Goal: Find specific page/section: Find specific page/section

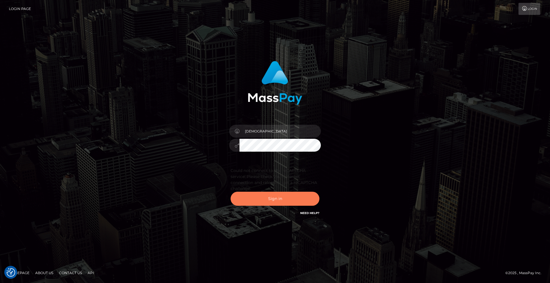
click at [274, 202] on button "Sign in" at bounding box center [275, 199] width 89 height 14
click at [281, 203] on button "Sign in" at bounding box center [275, 199] width 89 height 14
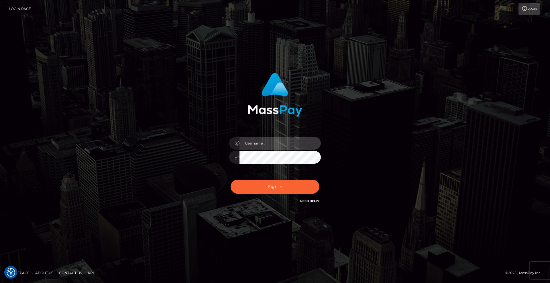
type input "[DEMOGRAPHIC_DATA]"
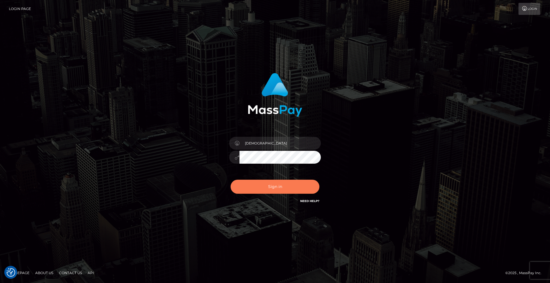
click at [282, 189] on button "Sign in" at bounding box center [275, 187] width 89 height 14
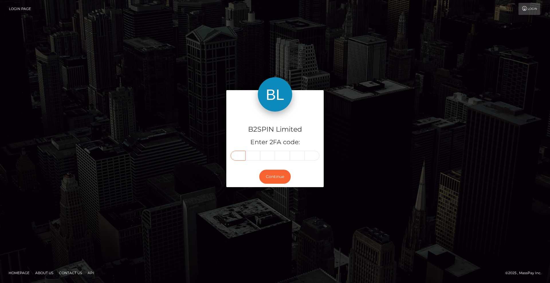
click at [238, 156] on input "text" at bounding box center [238, 156] width 15 height 10
type input "9"
type input "8"
type input "6"
type input "0"
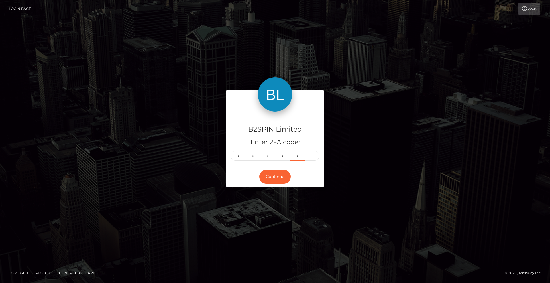
type input "9"
type input "7"
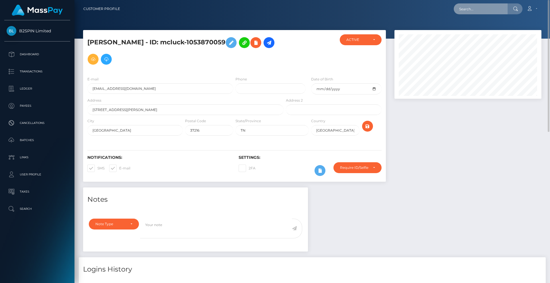
click at [482, 10] on input "text" at bounding box center [481, 8] width 54 height 11
paste input "[EMAIL_ADDRESS][DOMAIN_NAME]"
type input "[EMAIL_ADDRESS][DOMAIN_NAME]"
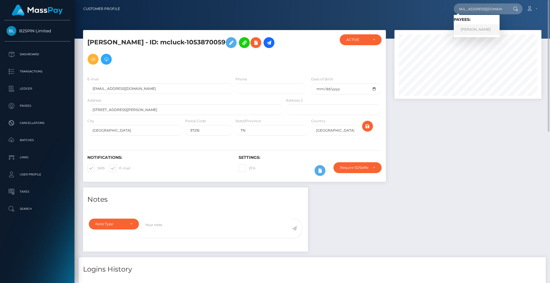
scroll to position [0, 0]
drag, startPoint x: 474, startPoint y: 29, endPoint x: 463, endPoint y: 26, distance: 11.5
click at [474, 29] on link "SOVANN CHAN" at bounding box center [477, 29] width 46 height 11
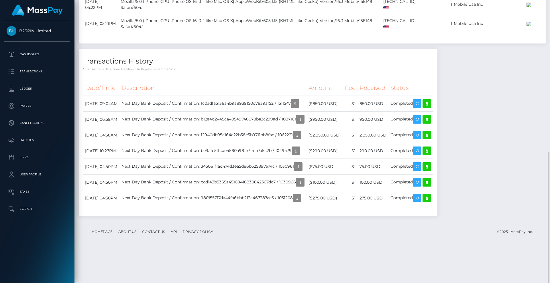
scroll to position [323, 0]
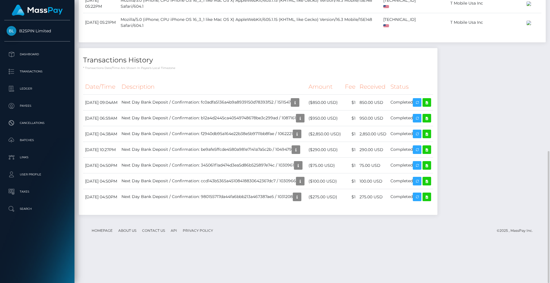
click at [504, 152] on div "Notes Note Type Compliance Clear Compliance General Note Type" at bounding box center [312, 42] width 467 height 357
